Goal: Go to known website: Go to known website

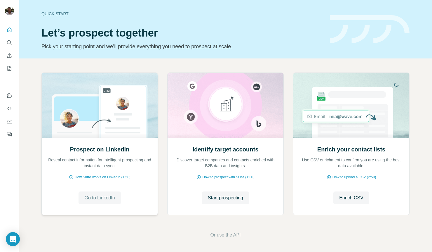
click at [93, 200] on span "Go to LinkedIn" at bounding box center [99, 197] width 30 height 7
click at [99, 197] on span "Go to LinkedIn" at bounding box center [99, 197] width 30 height 7
click at [98, 198] on span "Go to LinkedIn" at bounding box center [99, 197] width 30 height 7
click at [91, 197] on span "Go to LinkedIn" at bounding box center [99, 197] width 30 height 7
click at [90, 198] on span "Go to LinkedIn" at bounding box center [99, 197] width 30 height 7
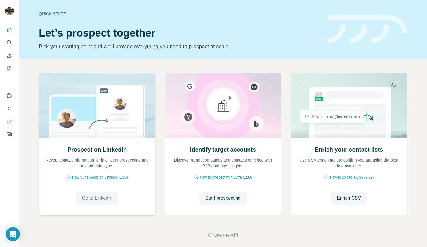
click at [94, 195] on span "Go to LinkedIn" at bounding box center [97, 197] width 30 height 7
